Goal: Task Accomplishment & Management: Complete application form

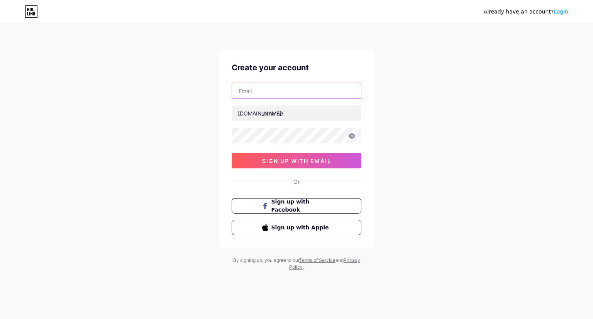
click at [261, 93] on input "text" at bounding box center [296, 90] width 129 height 15
type input "[EMAIL_ADDRESS][DOMAIN_NAME]"
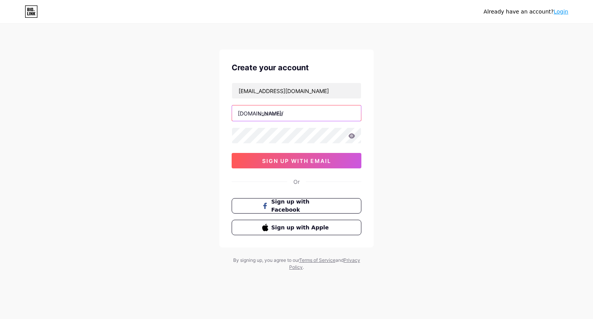
click at [278, 112] on input "text" at bounding box center [296, 112] width 129 height 15
paste input "radiantbizuk"
type input "radiantbizuk"
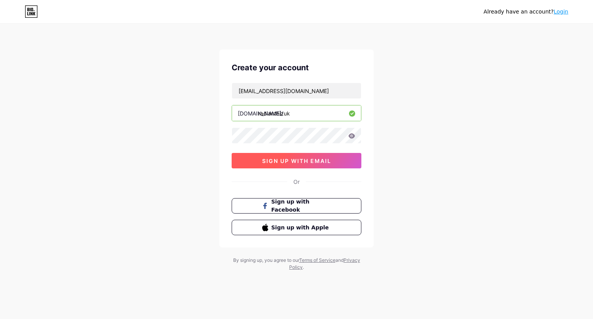
click at [315, 162] on span "sign up with email" at bounding box center [296, 160] width 69 height 7
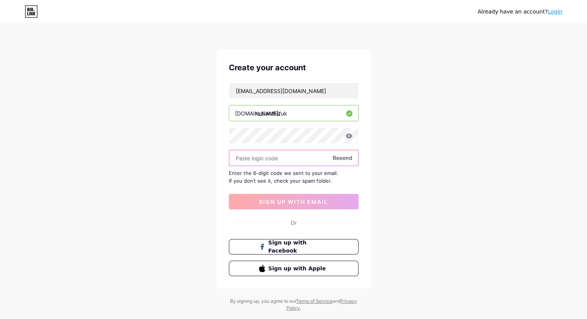
paste input "324333"
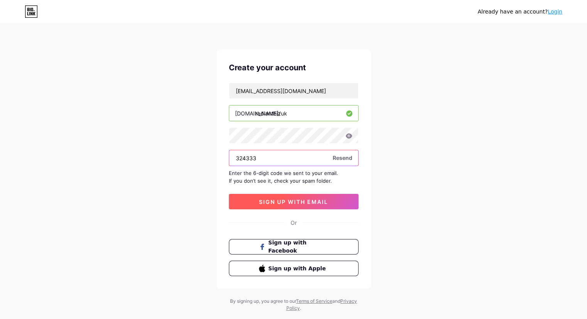
type input "324333"
click at [271, 200] on span "sign up with email" at bounding box center [293, 201] width 69 height 7
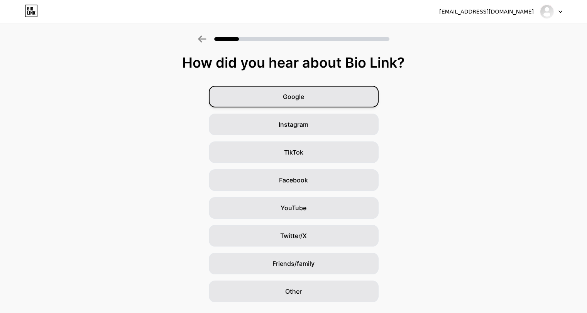
click at [298, 101] on div "Google" at bounding box center [294, 97] width 170 height 22
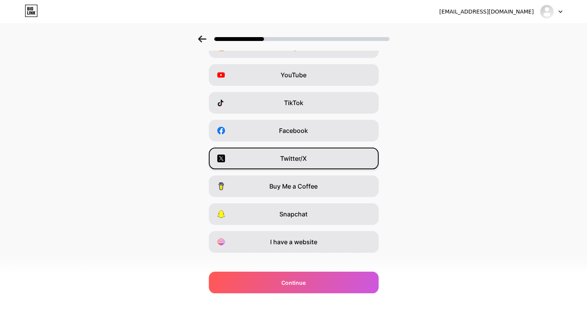
scroll to position [59, 0]
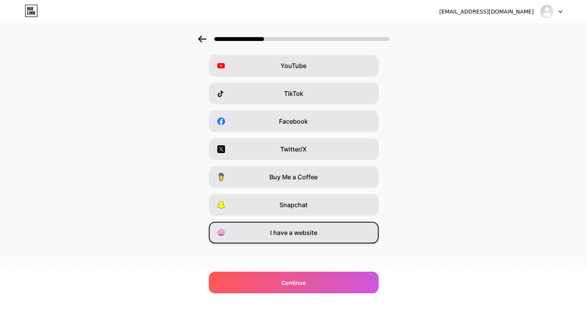
click at [276, 231] on span "I have a website" at bounding box center [293, 232] width 47 height 9
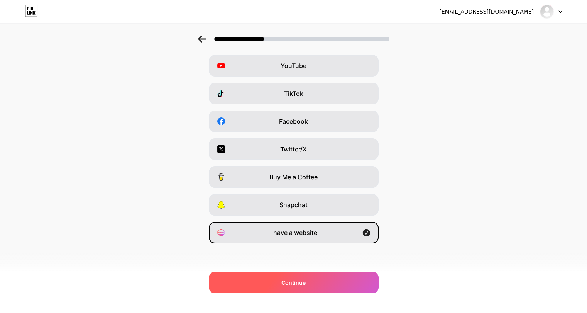
click at [271, 277] on div "Continue" at bounding box center [294, 282] width 170 height 22
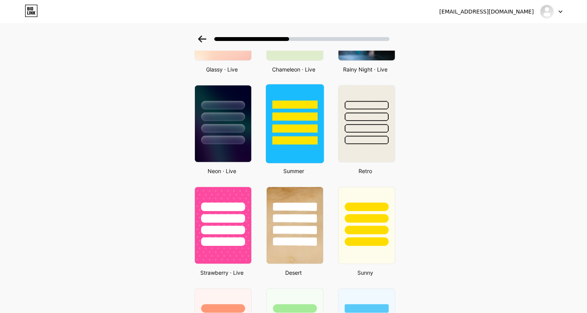
scroll to position [309, 0]
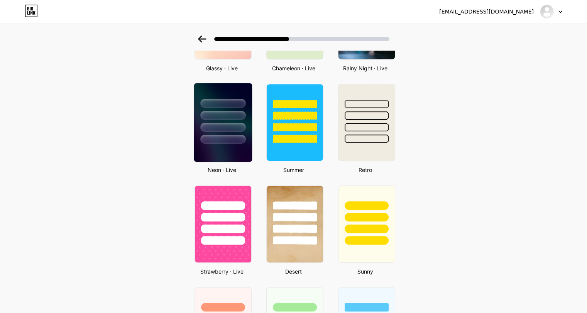
click at [227, 129] on div at bounding box center [222, 127] width 45 height 9
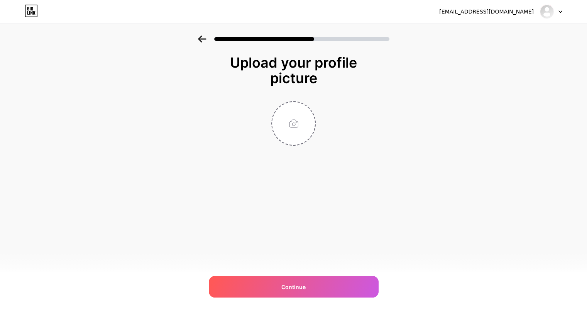
scroll to position [0, 0]
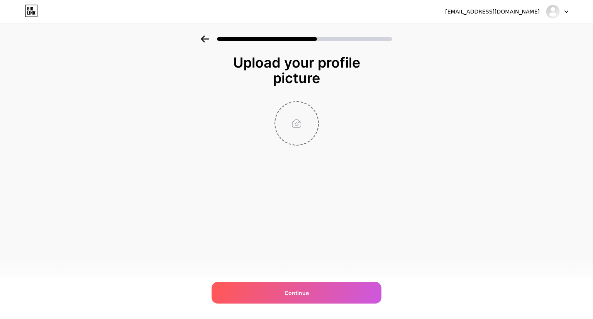
click at [297, 133] on input "file" at bounding box center [296, 123] width 43 height 43
type input "C:\fakepath\logo.png"
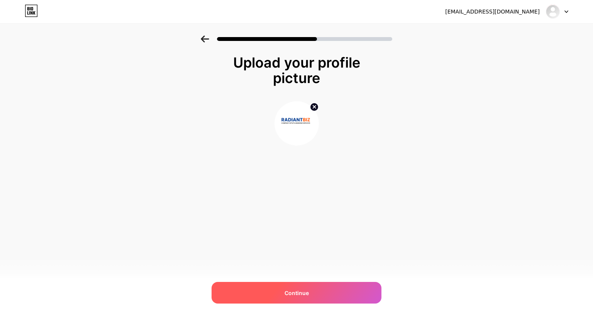
click at [294, 297] on div "Continue" at bounding box center [296, 293] width 170 height 22
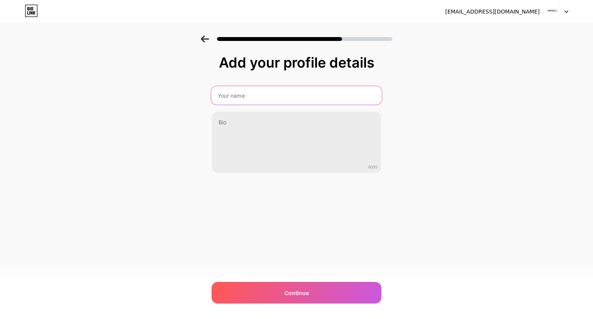
click at [240, 94] on input "text" at bounding box center [296, 95] width 171 height 19
type input "Radiantbiz [GEOGRAPHIC_DATA]"
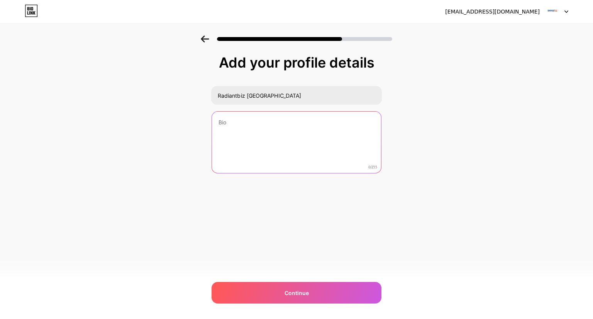
click at [237, 125] on textarea at bounding box center [296, 143] width 169 height 62
paste textarea "RadiantBiz UK is your trusted partner for Company Formation in [GEOGRAPHIC_DATA…"
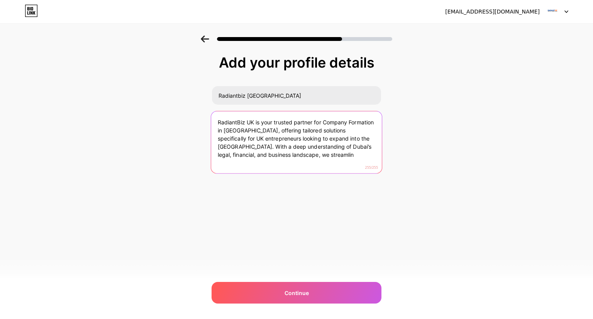
drag, startPoint x: 246, startPoint y: 153, endPoint x: 289, endPoint y: 153, distance: 42.4
click at [289, 153] on textarea "RadiantBiz UK is your trusted partner for Company Formation in [GEOGRAPHIC_DATA…" at bounding box center [296, 142] width 171 height 63
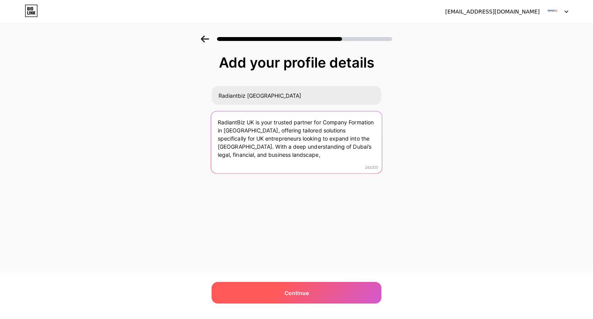
type textarea "RadiantBiz UK is your trusted partner for Company Formation in [GEOGRAPHIC_DATA…"
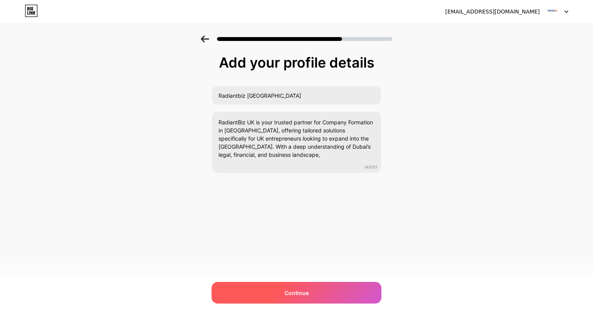
click at [299, 286] on div "Continue" at bounding box center [296, 293] width 170 height 22
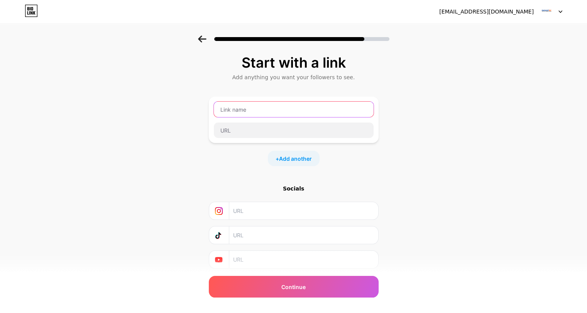
click at [245, 110] on input "text" at bounding box center [294, 108] width 160 height 15
type input "Website"
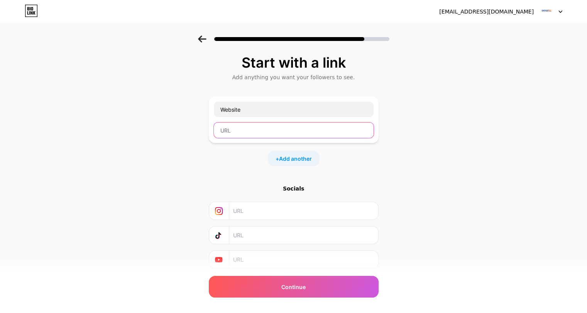
click at [239, 129] on input "text" at bounding box center [294, 129] width 160 height 15
paste input "[URL][DOMAIN_NAME]"
type input "[URL][DOMAIN_NAME]"
click at [292, 158] on span "Add another" at bounding box center [295, 158] width 33 height 8
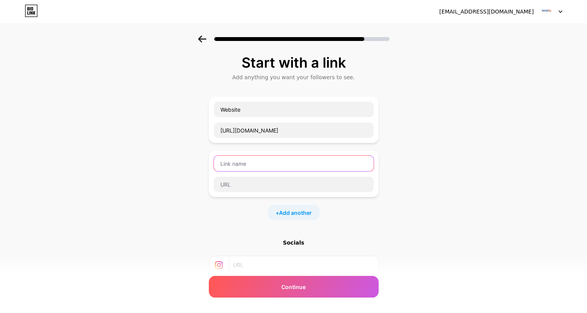
click at [227, 164] on input "text" at bounding box center [294, 163] width 160 height 15
paste input "[URL][DOMAIN_NAME]"
type input "[URL][DOMAIN_NAME]"
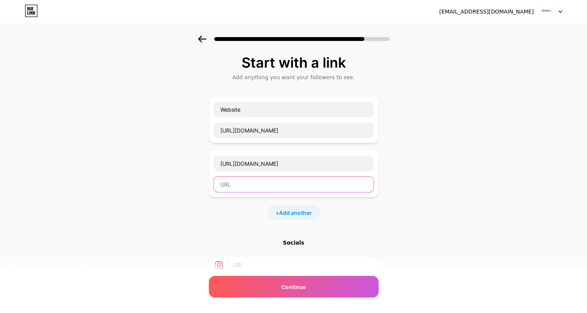
scroll to position [0, 0]
click at [251, 177] on input "text" at bounding box center [294, 183] width 160 height 15
paste input "[URL][DOMAIN_NAME]"
type input "[URL][DOMAIN_NAME]"
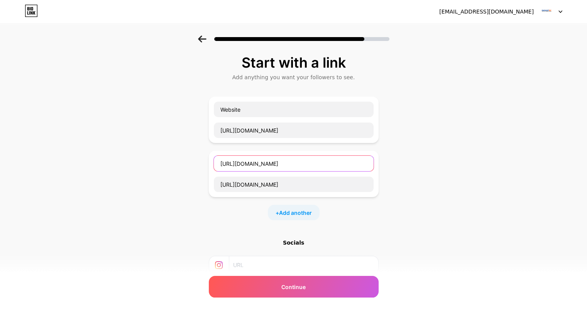
scroll to position [0, 0]
click at [264, 165] on input "[URL][DOMAIN_NAME]" at bounding box center [294, 163] width 160 height 15
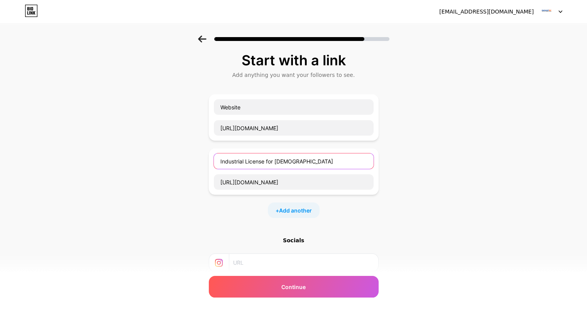
scroll to position [78, 0]
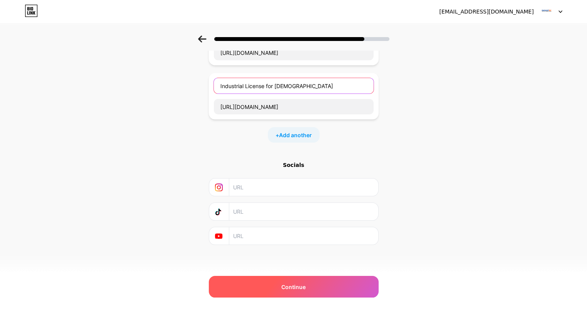
type input "Industrial License for [DEMOGRAPHIC_DATA]"
click at [273, 294] on div "Continue" at bounding box center [294, 287] width 170 height 22
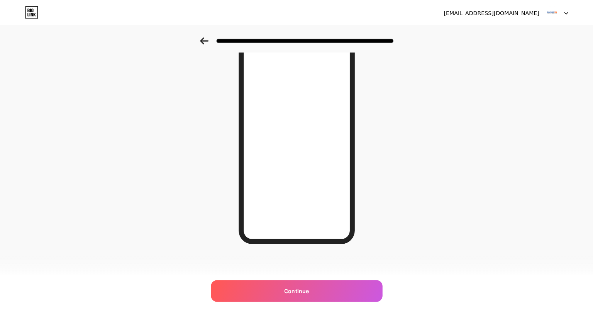
scroll to position [0, 0]
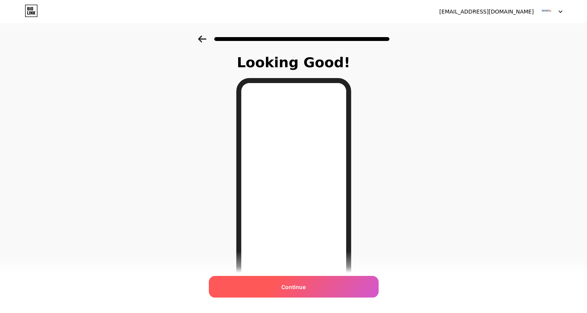
click at [261, 292] on div "Continue" at bounding box center [294, 287] width 170 height 22
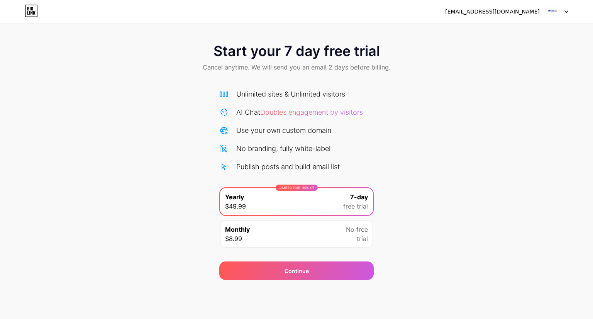
click at [278, 204] on div "LIMITED TIME : 50% off Yearly $49.99 7-day free trial" at bounding box center [296, 201] width 153 height 27
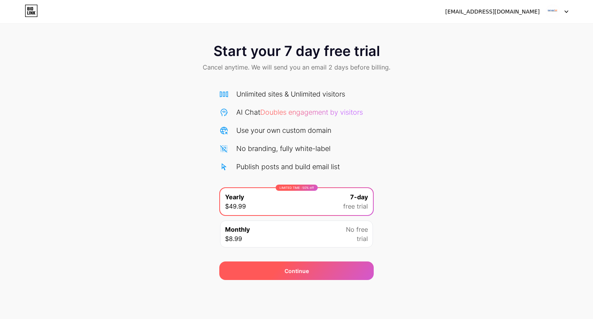
click at [265, 269] on div "Continue" at bounding box center [296, 270] width 154 height 19
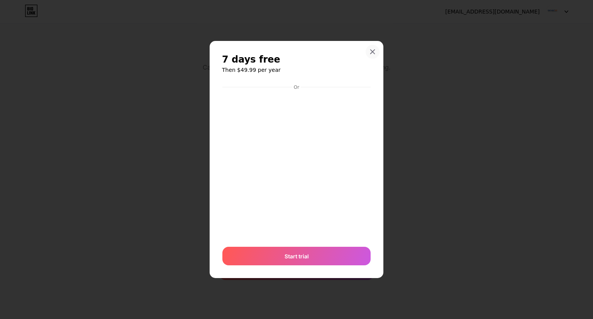
click at [372, 49] on icon at bounding box center [372, 52] width 6 height 6
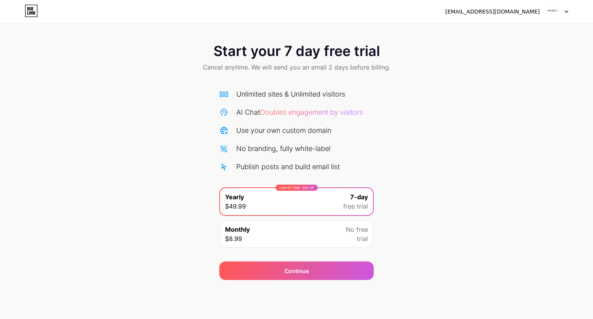
click at [554, 9] on img at bounding box center [552, 11] width 15 height 15
click at [567, 11] on icon at bounding box center [566, 12] width 3 height 2
click at [270, 240] on div "Monthly $8.99 No free trial" at bounding box center [296, 233] width 153 height 27
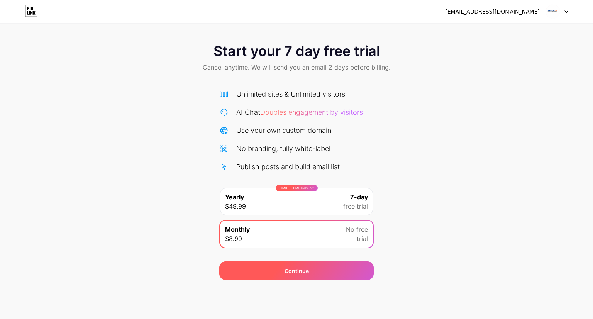
click at [271, 267] on div "Continue" at bounding box center [296, 270] width 154 height 19
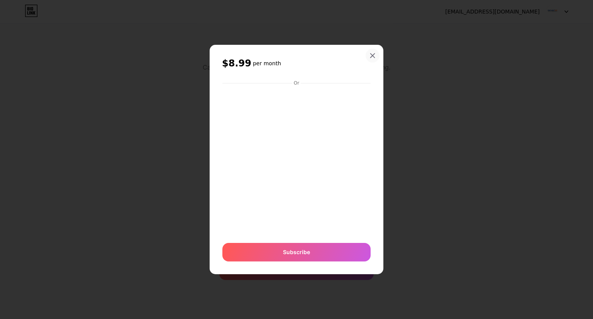
click at [372, 57] on icon at bounding box center [372, 55] width 6 height 6
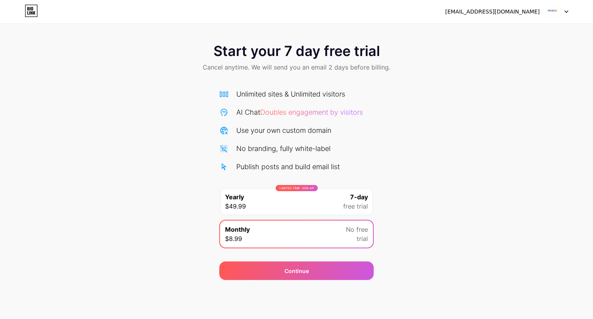
click at [36, 13] on icon at bounding box center [31, 11] width 13 height 12
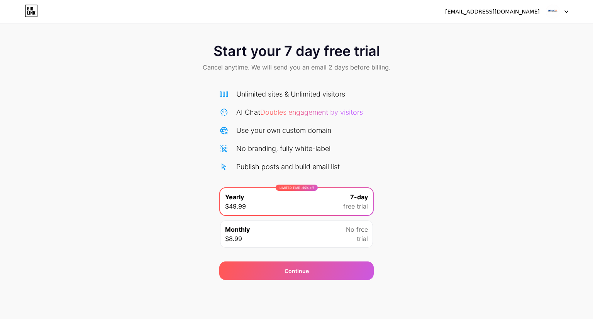
click at [553, 8] on img at bounding box center [552, 11] width 15 height 15
click at [568, 11] on div "[EMAIL_ADDRESS][DOMAIN_NAME] Logout" at bounding box center [296, 12] width 593 height 14
